Goal: Information Seeking & Learning: Find specific fact

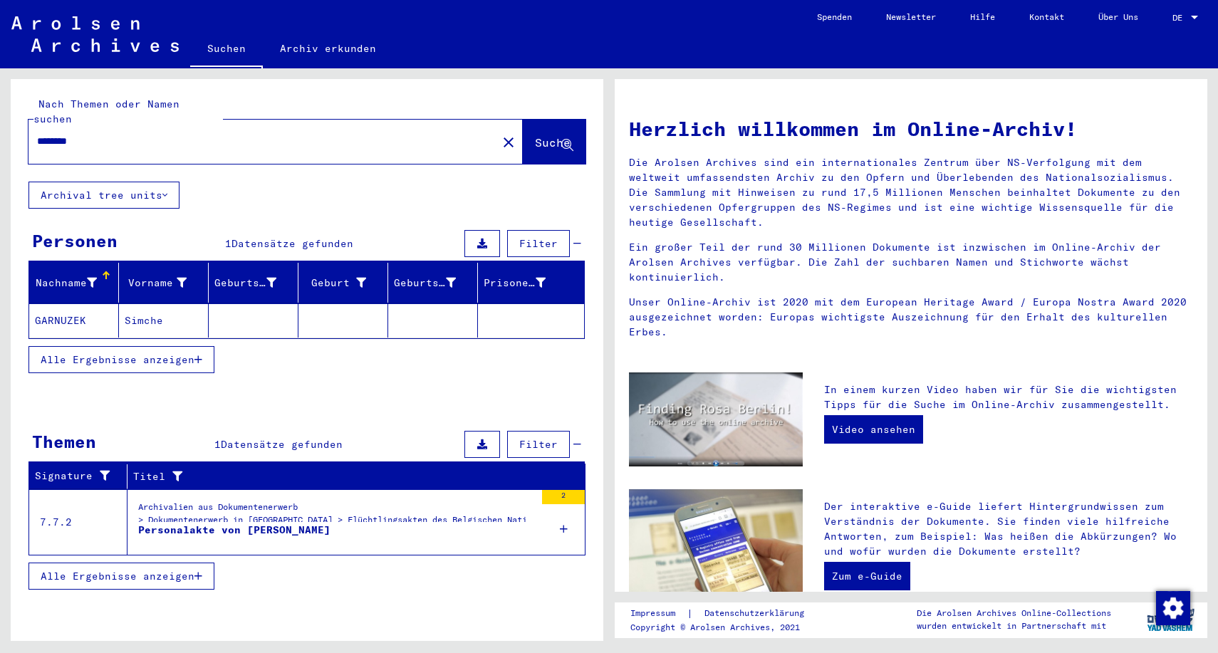
click at [89, 303] on mat-cell "GARNUZEK" at bounding box center [74, 320] width 90 height 34
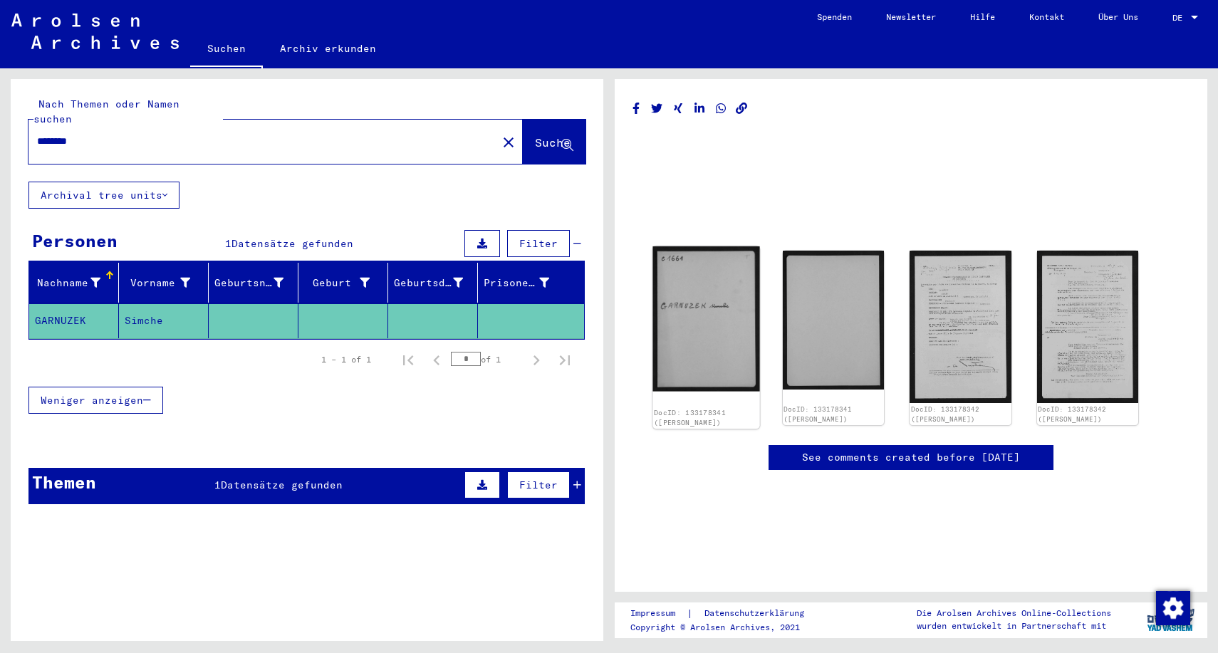
click at [691, 312] on img at bounding box center [705, 318] width 107 height 145
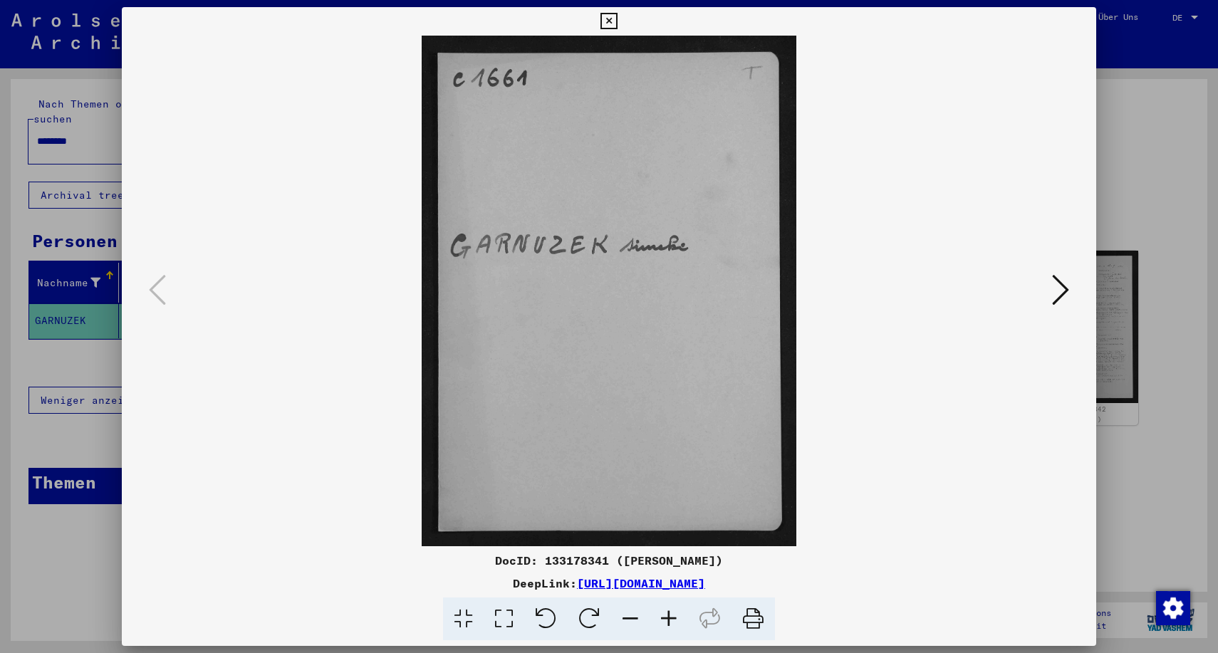
click at [1059, 290] on icon at bounding box center [1060, 290] width 17 height 34
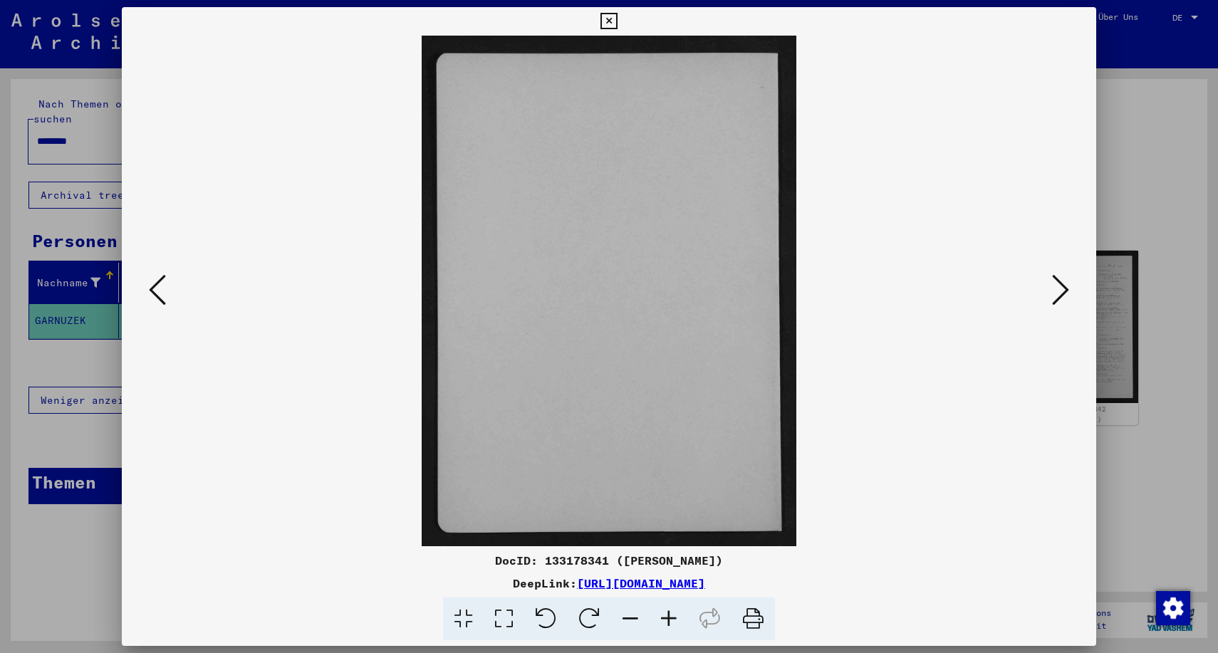
click at [1059, 290] on icon at bounding box center [1060, 290] width 17 height 34
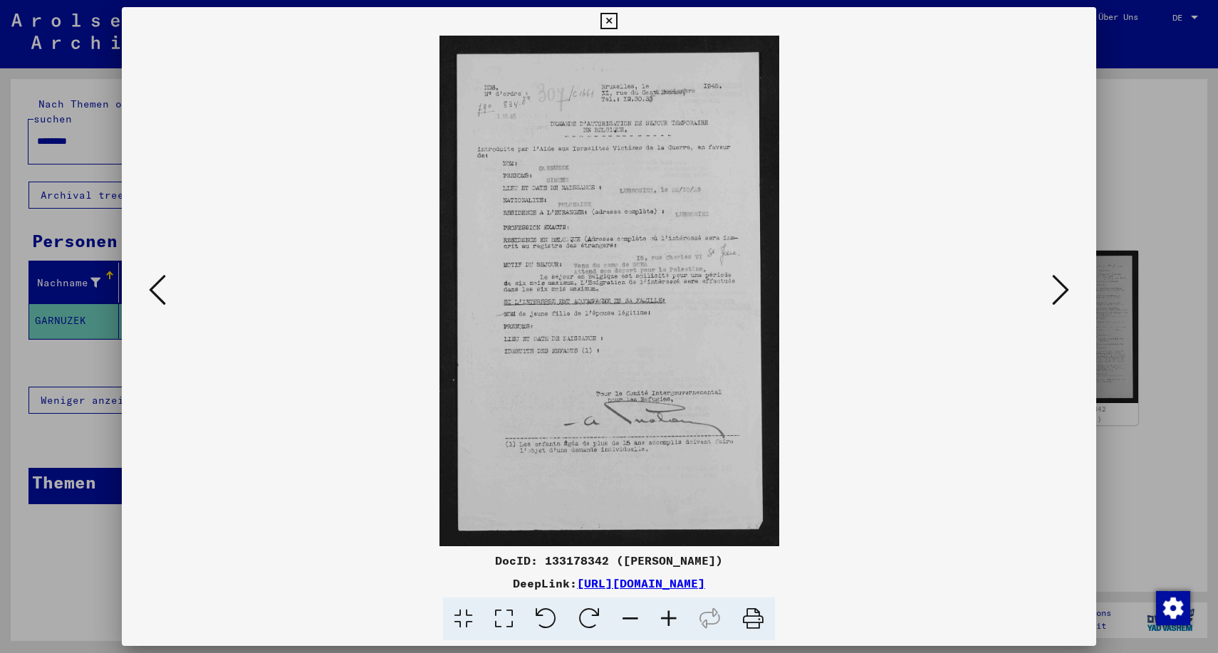
click at [1059, 290] on icon at bounding box center [1060, 290] width 17 height 34
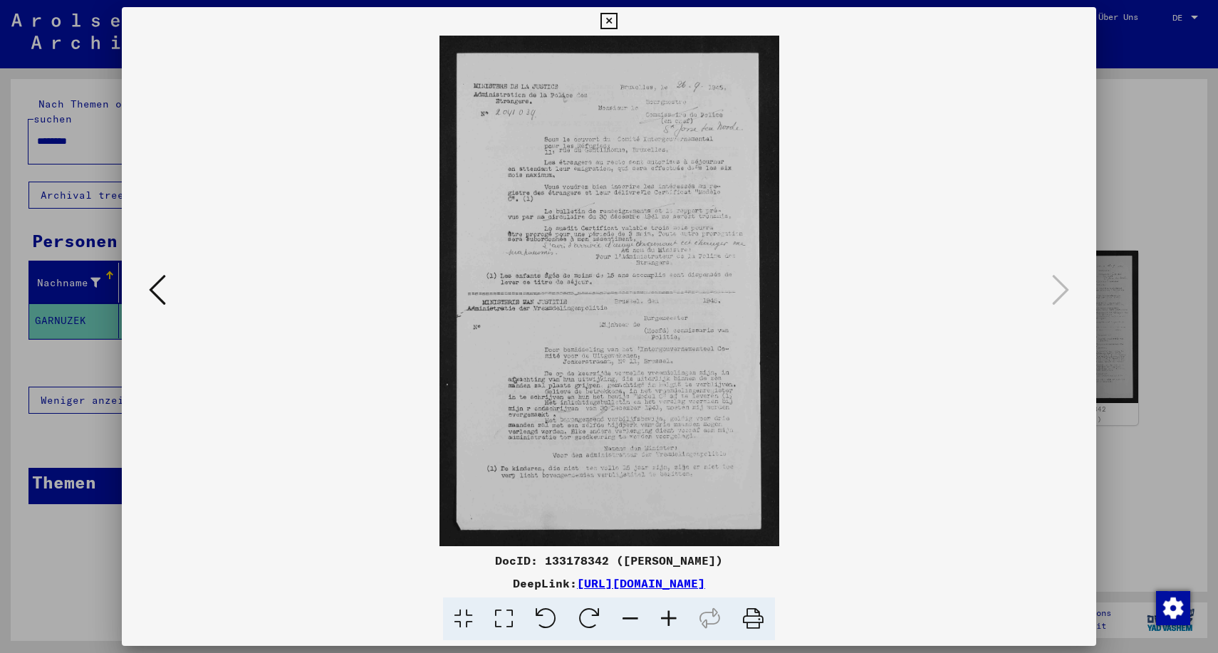
click at [154, 291] on icon at bounding box center [157, 290] width 17 height 34
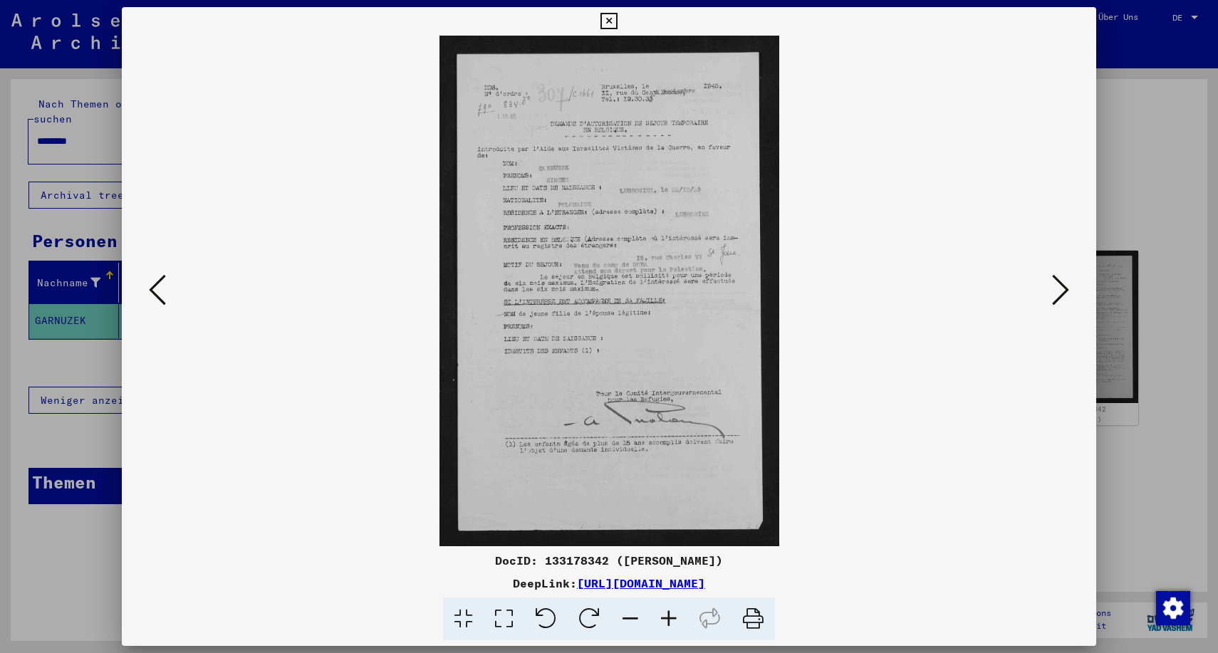
click at [668, 616] on icon at bounding box center [668, 618] width 38 height 43
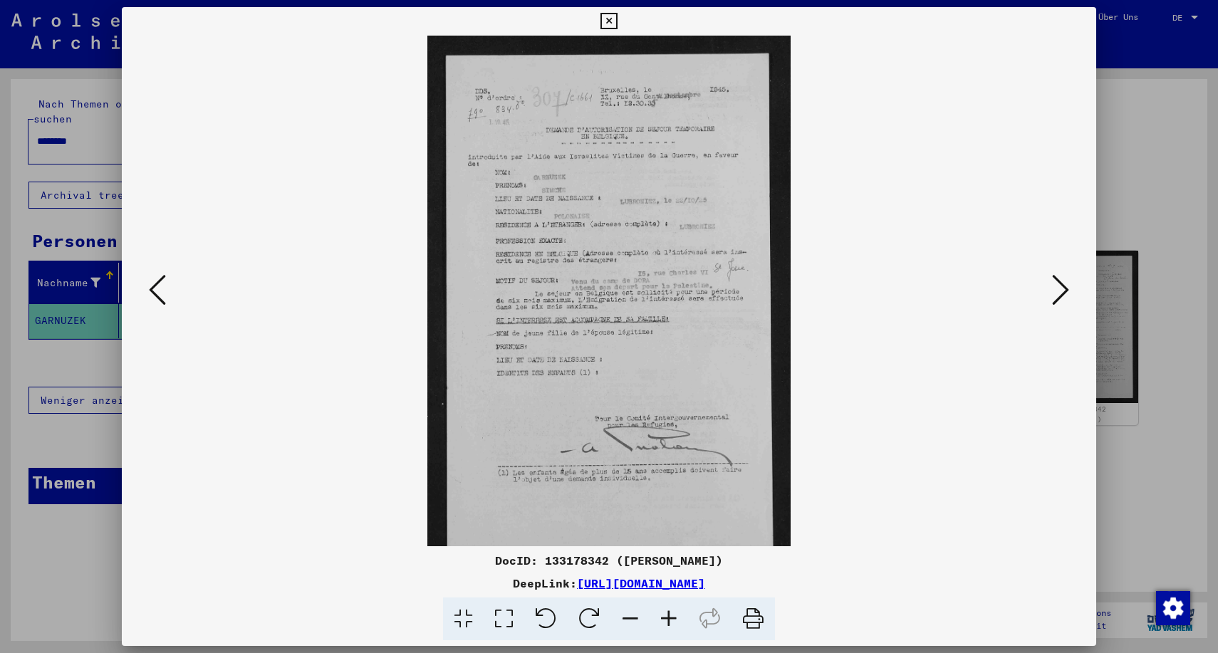
click at [668, 616] on icon at bounding box center [668, 618] width 38 height 43
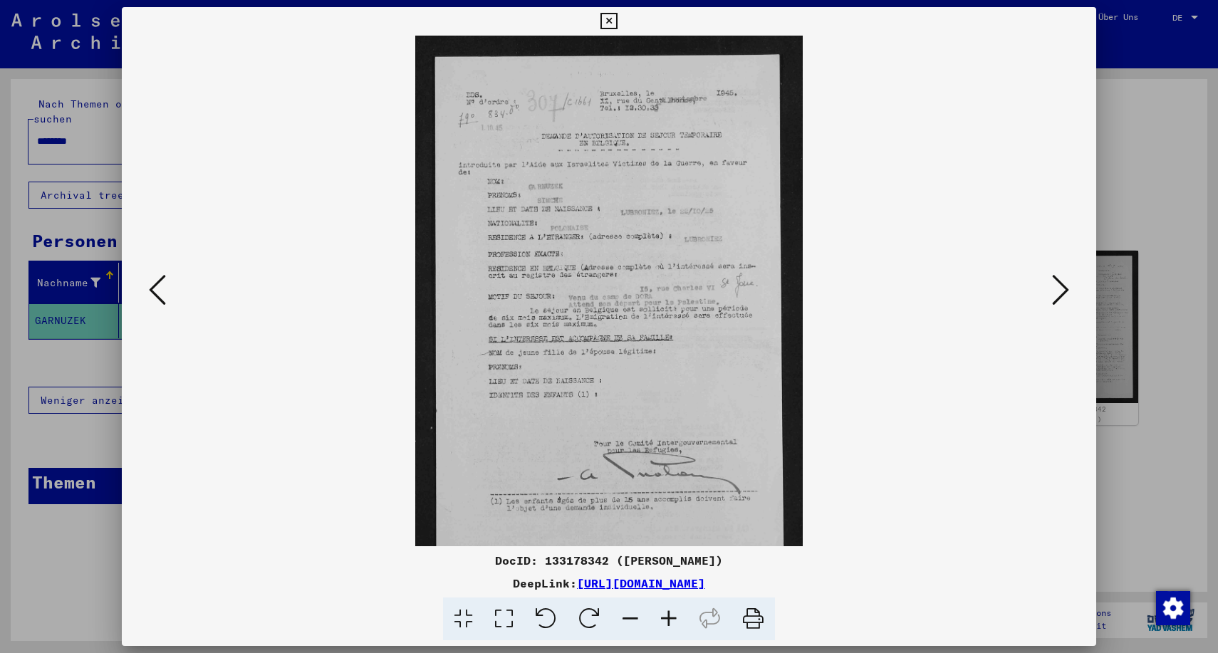
click at [668, 616] on icon at bounding box center [668, 618] width 38 height 43
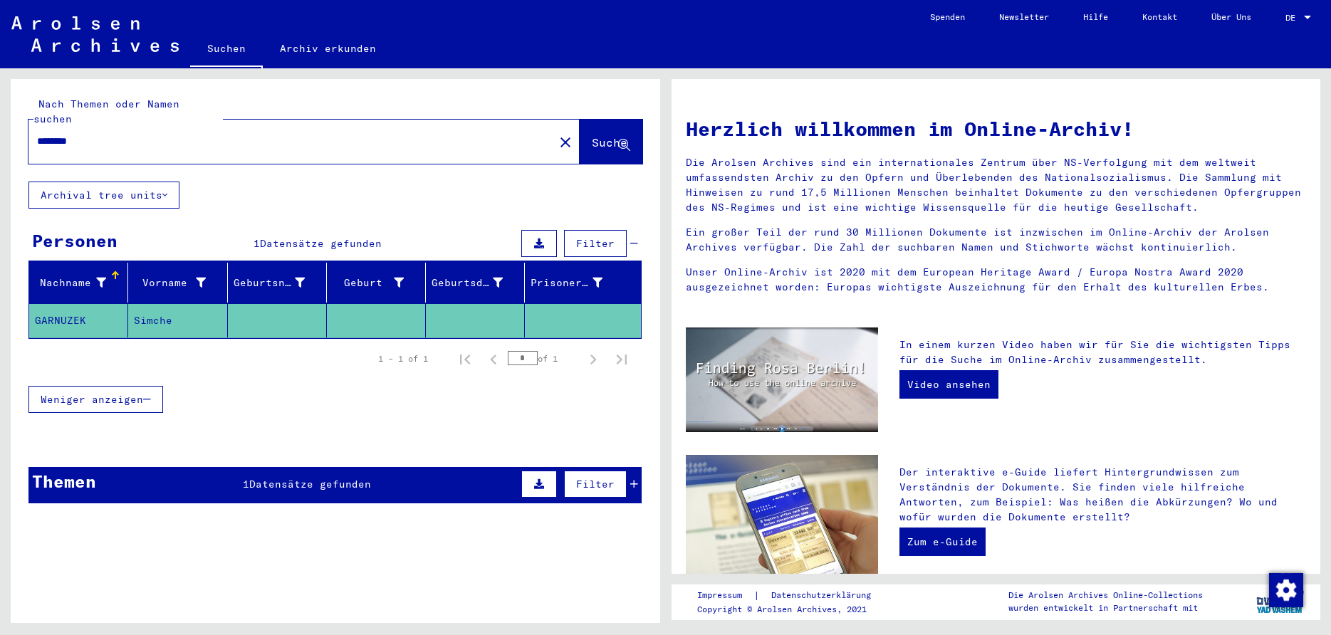
click at [163, 303] on mat-cell "Simche" at bounding box center [177, 320] width 99 height 34
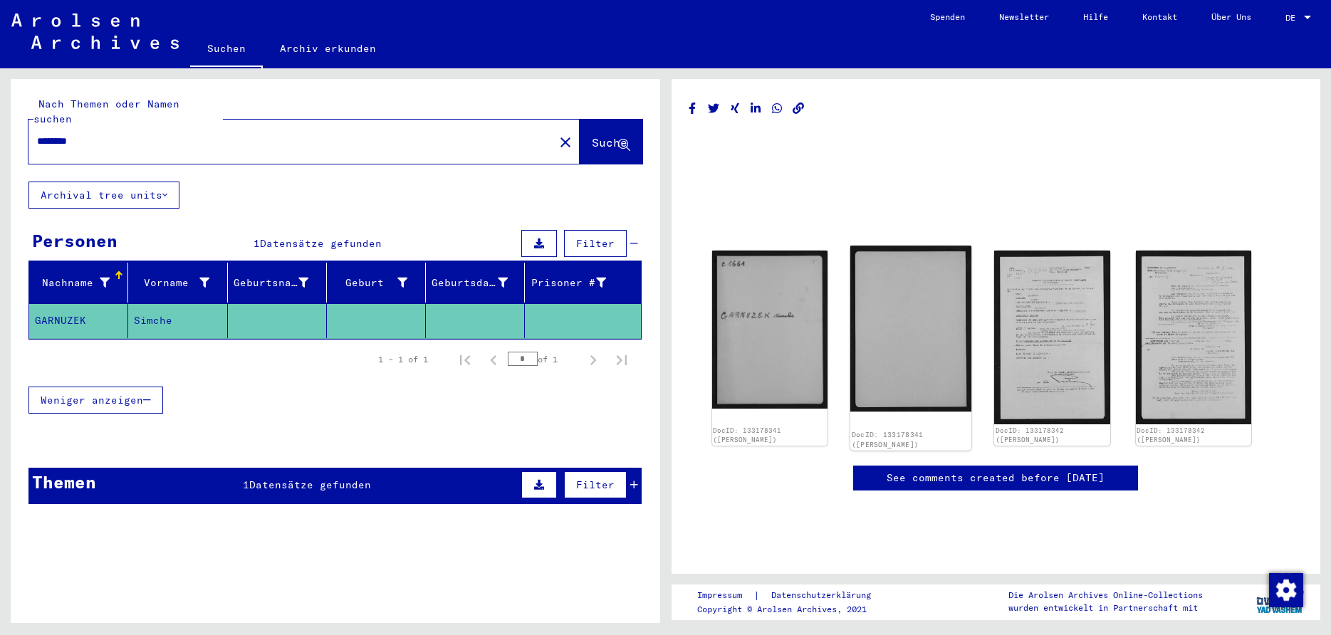
scroll to position [3, 0]
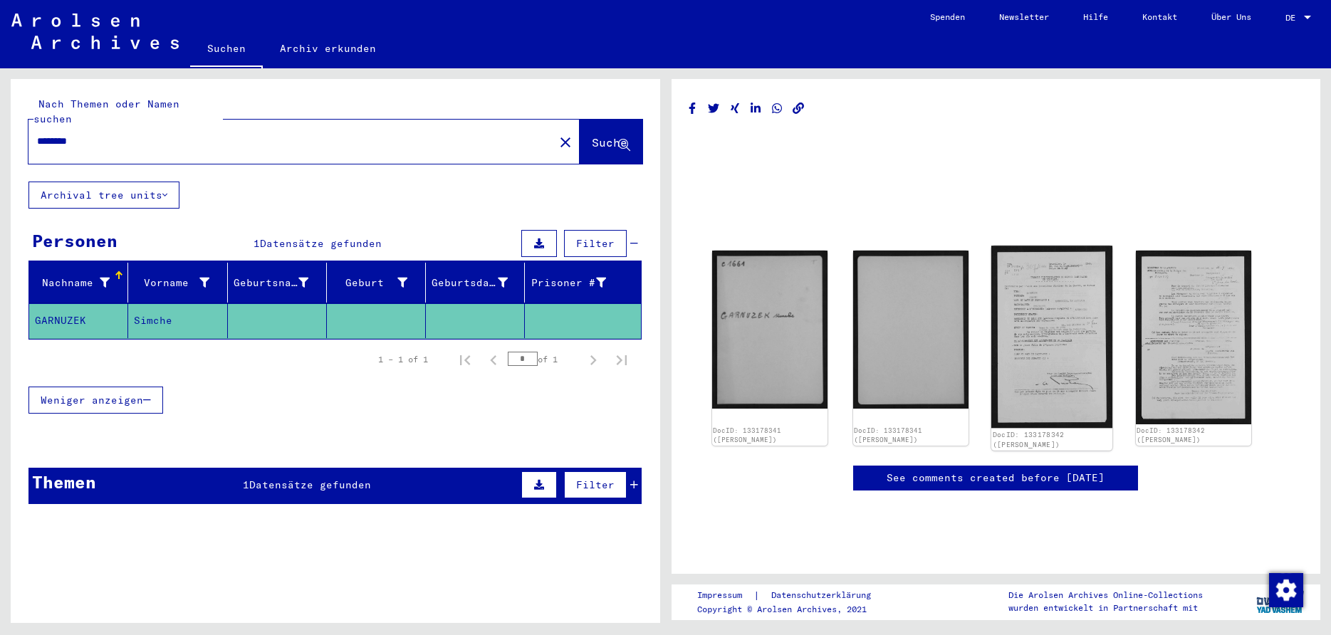
click at [1044, 328] on img at bounding box center [1051, 337] width 121 height 182
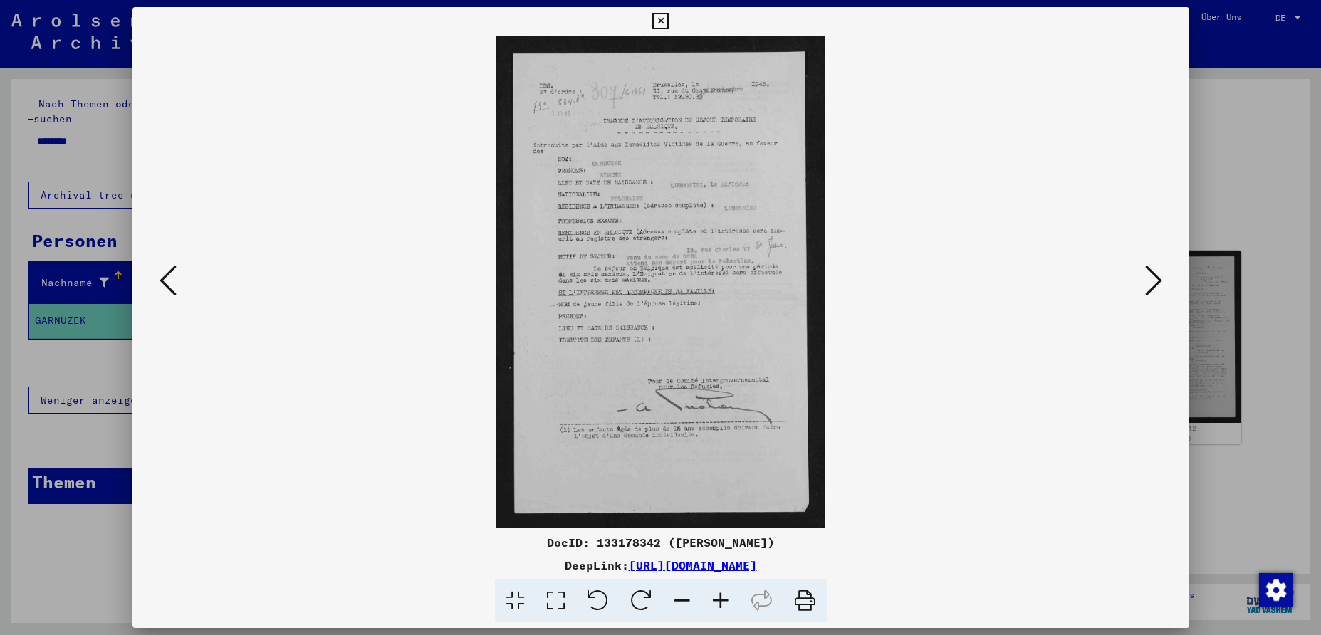
click at [669, 20] on icon at bounding box center [660, 21] width 16 height 17
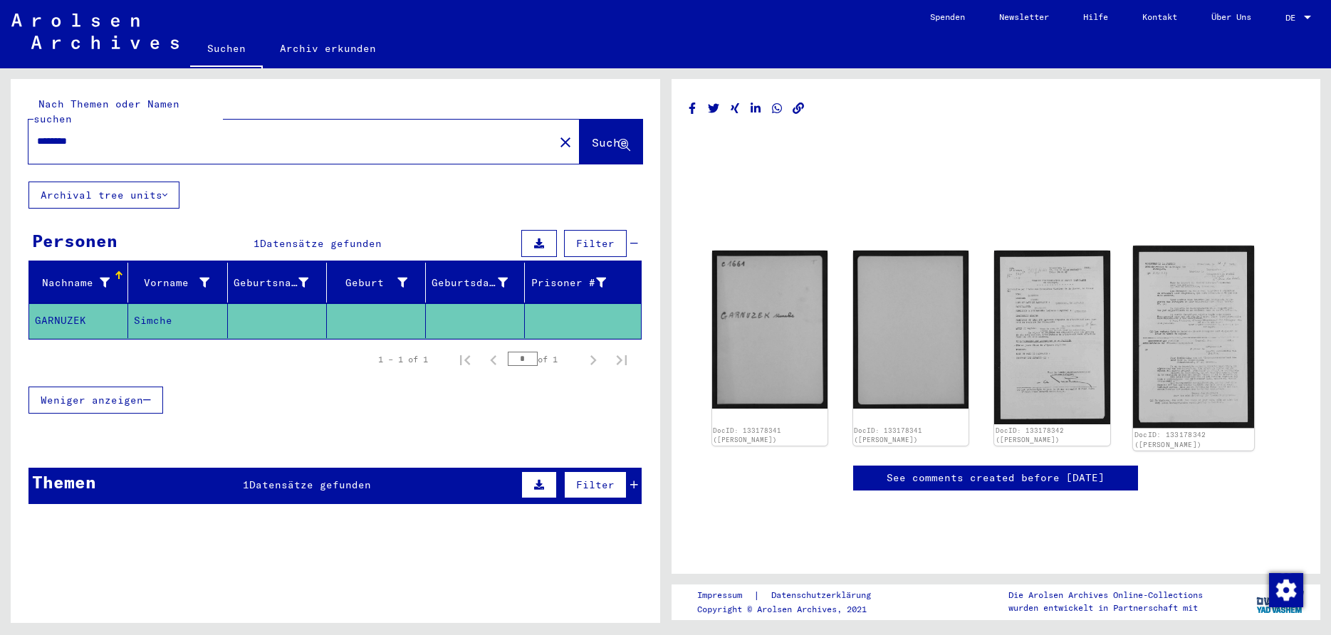
click at [1160, 314] on img at bounding box center [1193, 337] width 121 height 182
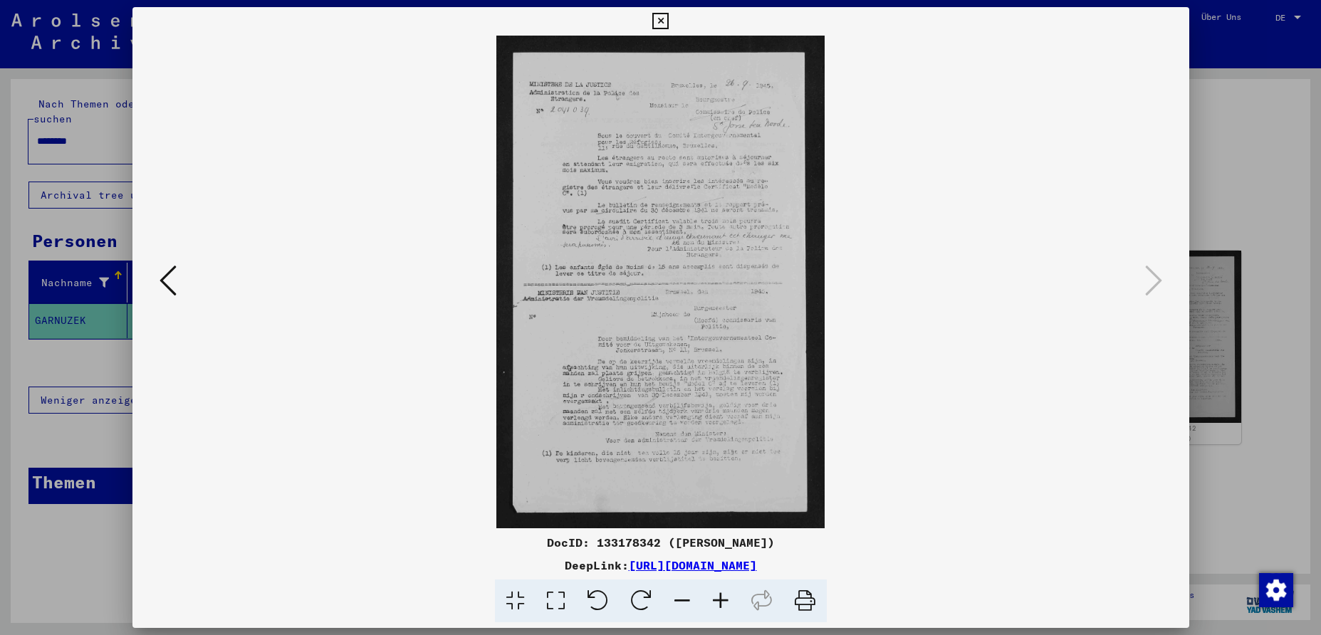
click at [159, 287] on icon at bounding box center [167, 280] width 17 height 34
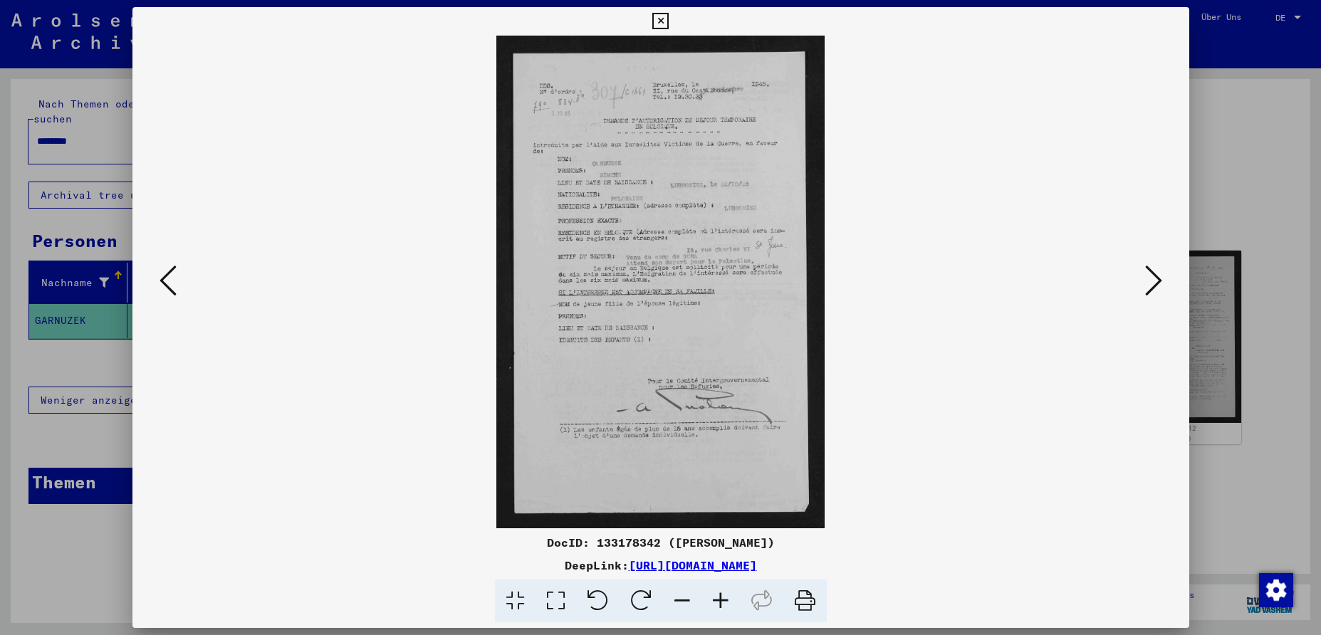
click at [160, 286] on icon at bounding box center [167, 280] width 17 height 34
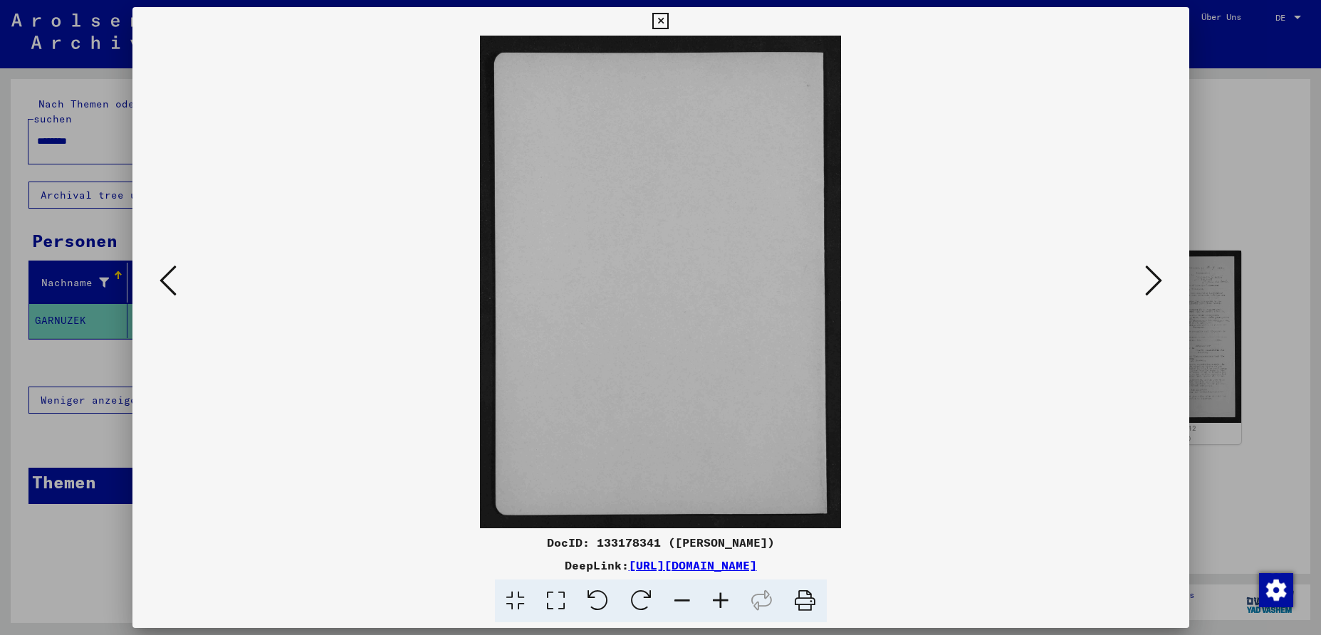
click at [159, 281] on icon at bounding box center [167, 280] width 17 height 34
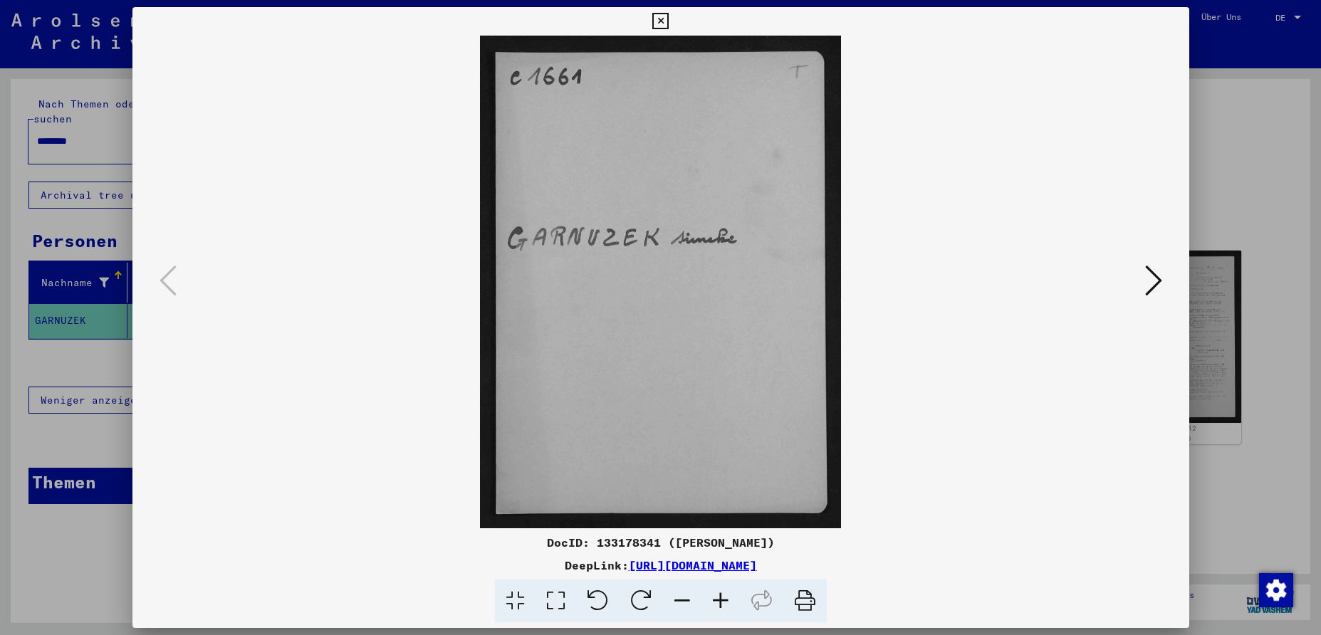
click at [1160, 281] on icon at bounding box center [1153, 280] width 17 height 34
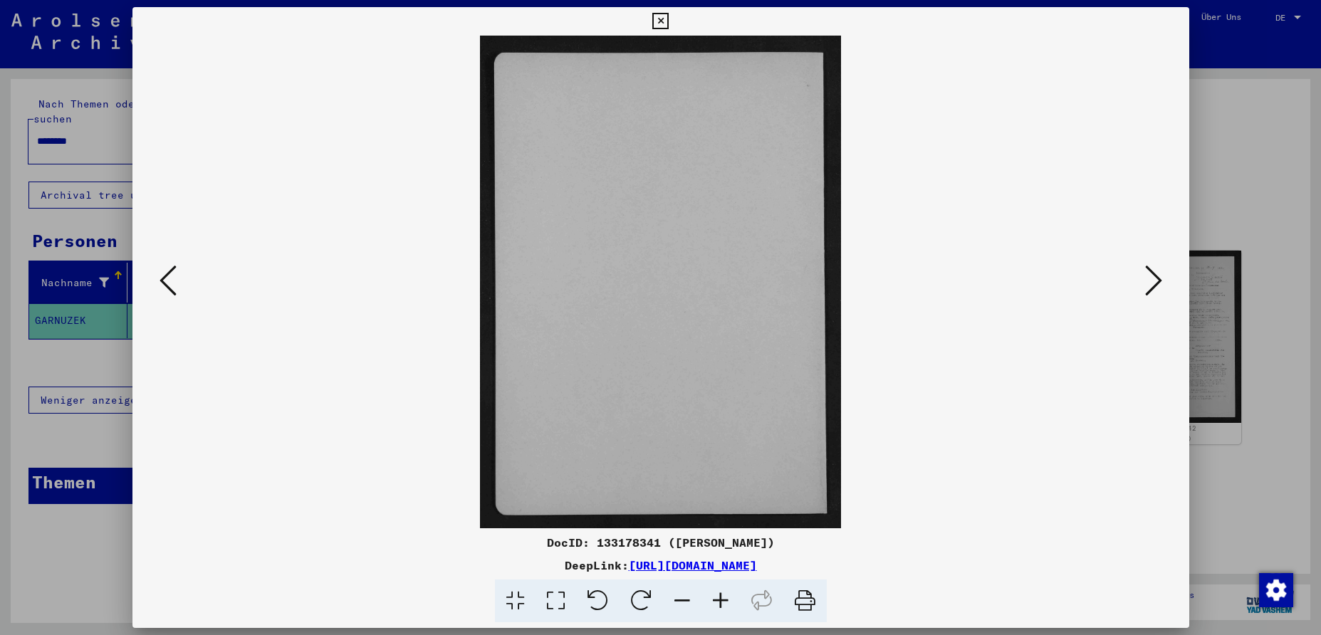
click at [1160, 282] on icon at bounding box center [1153, 280] width 17 height 34
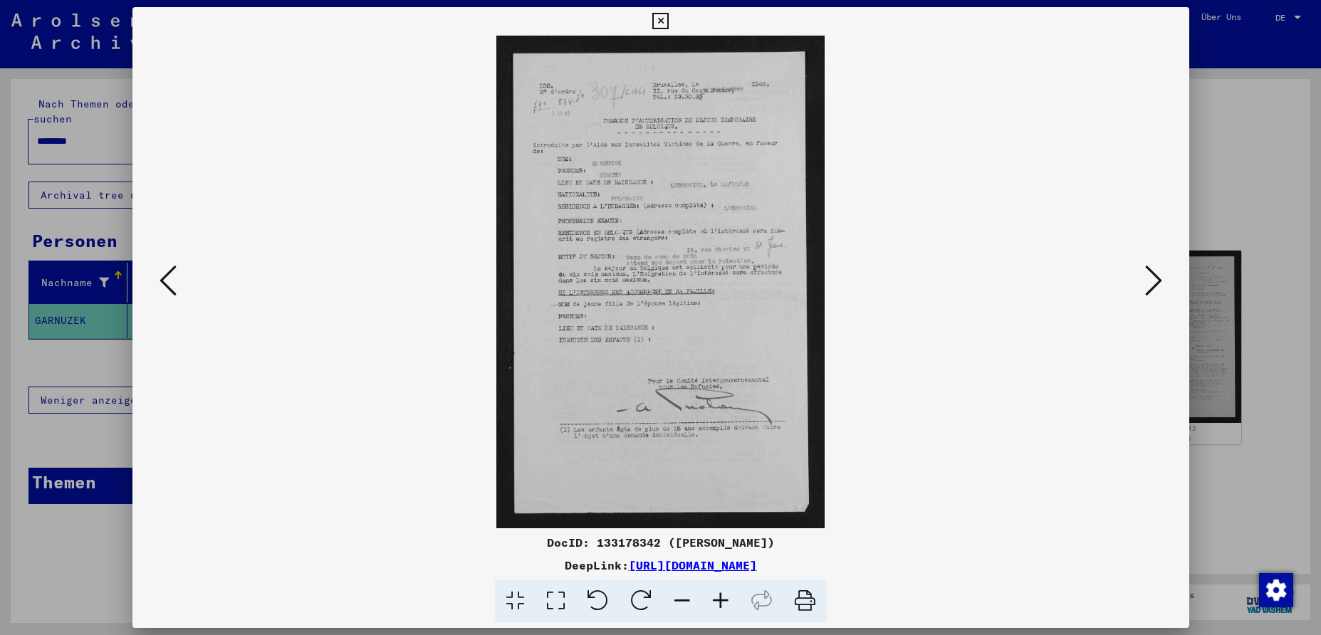
click at [723, 601] on icon at bounding box center [720, 601] width 38 height 43
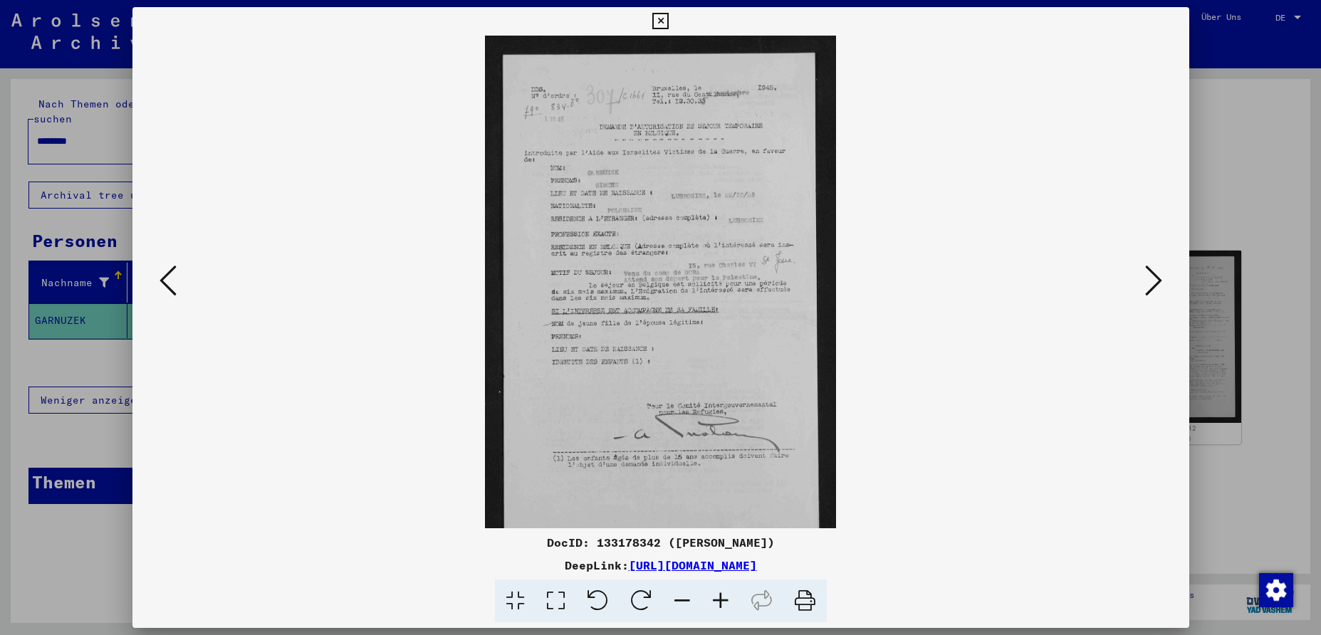
click at [723, 601] on icon at bounding box center [720, 601] width 38 height 43
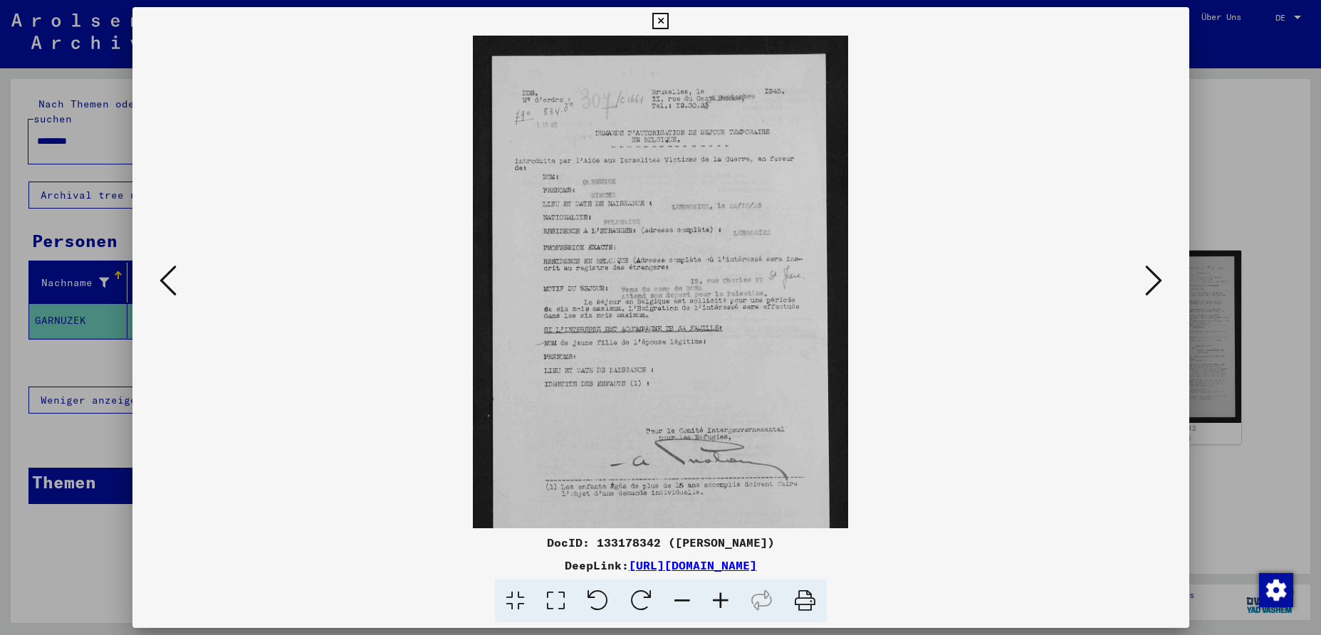
click at [723, 601] on icon at bounding box center [720, 601] width 38 height 43
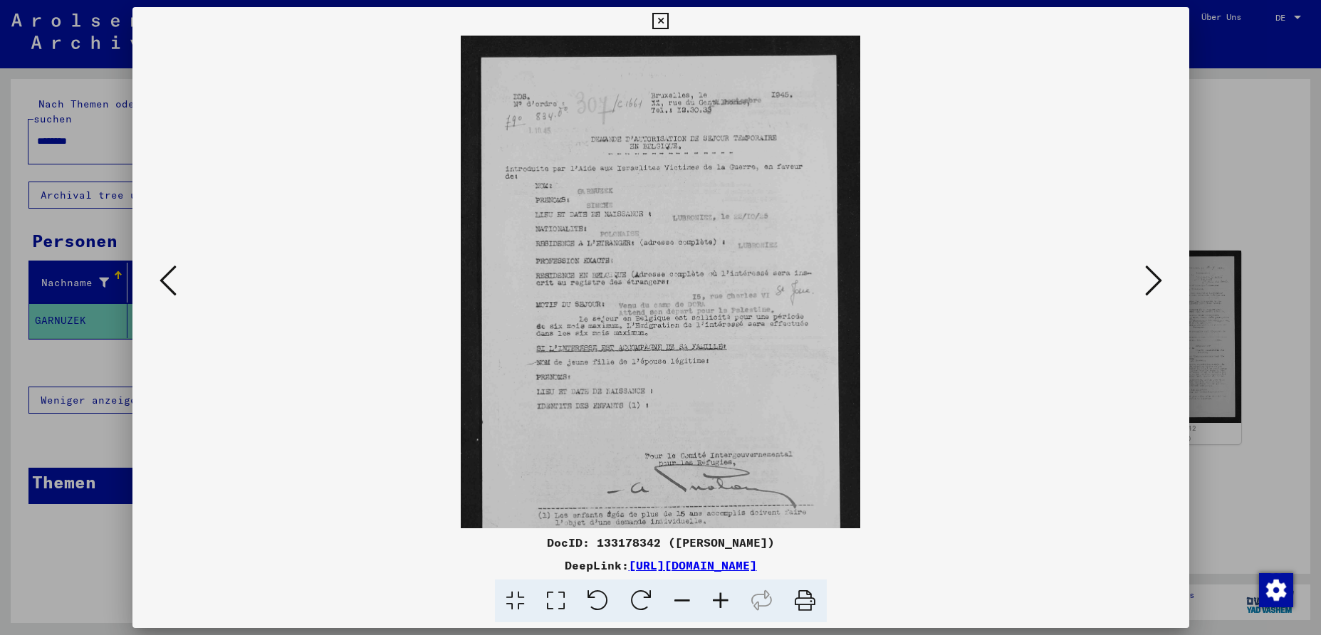
click at [723, 601] on icon at bounding box center [720, 601] width 38 height 43
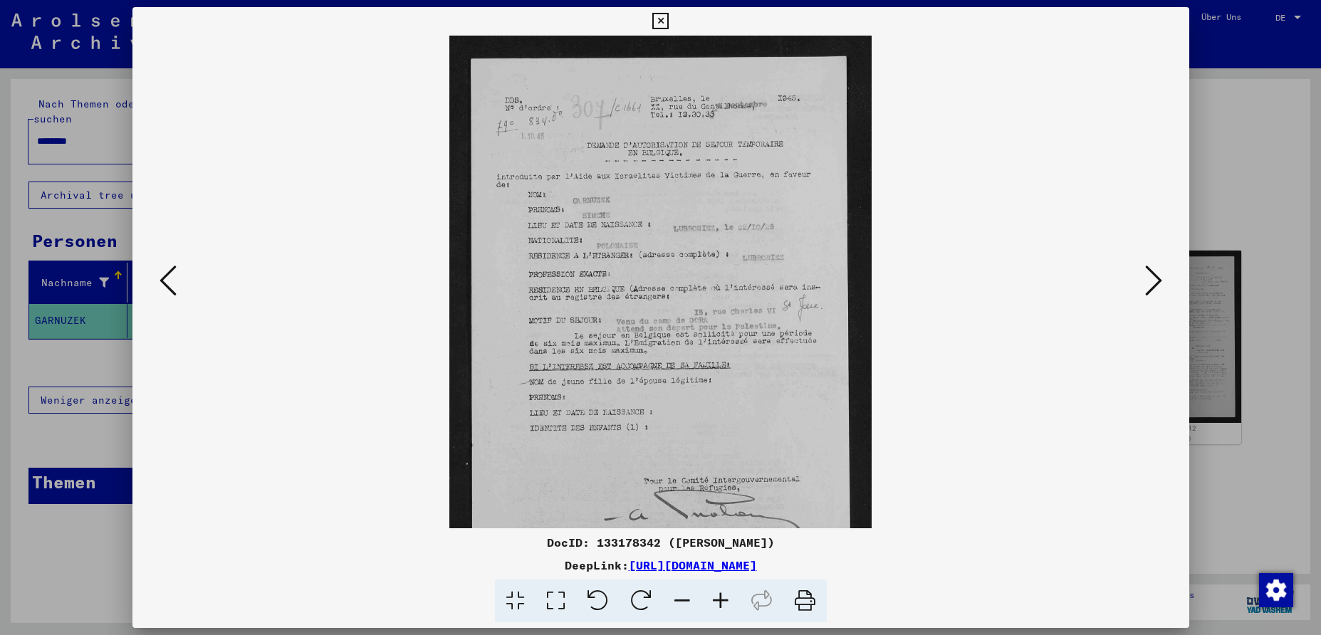
click at [723, 601] on icon at bounding box center [720, 601] width 38 height 43
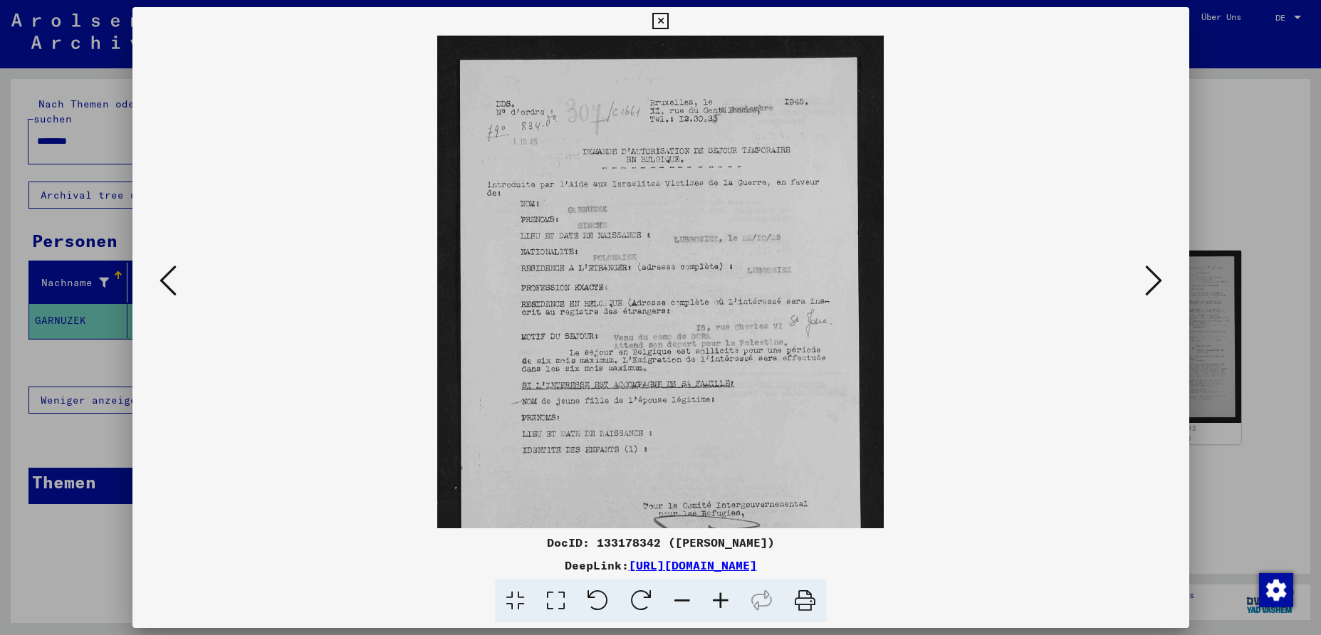
click at [1160, 282] on icon at bounding box center [1153, 280] width 17 height 34
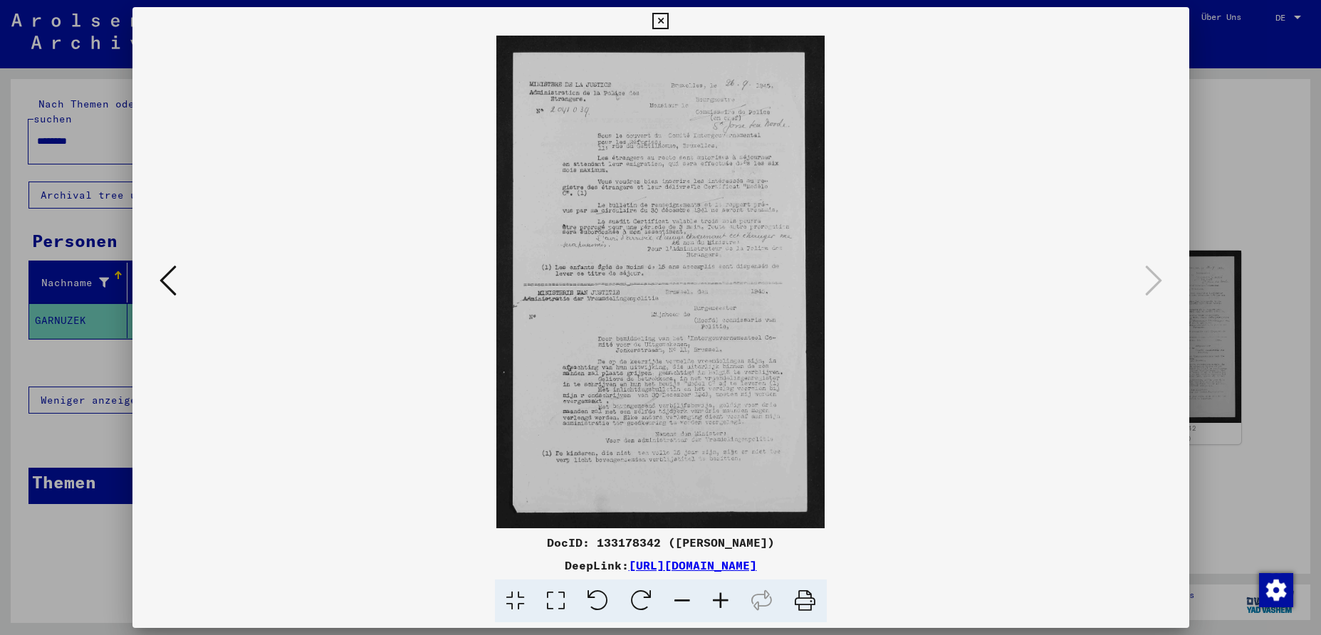
click at [669, 23] on icon at bounding box center [660, 21] width 16 height 17
